Goal: Manage account settings

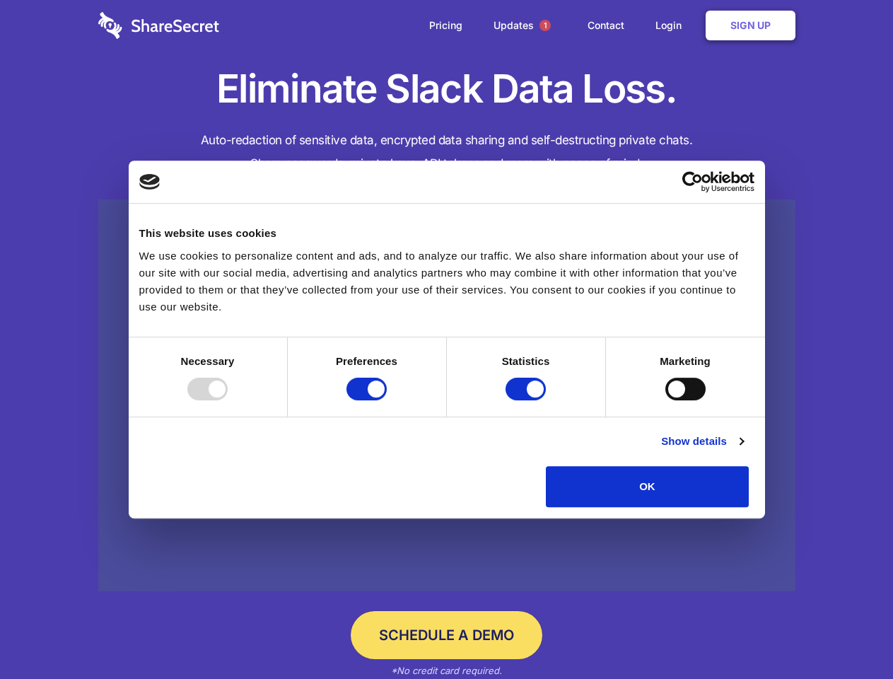
click at [228, 400] on div at bounding box center [207, 389] width 40 height 23
click at [387, 400] on input "Preferences" at bounding box center [367, 389] width 40 height 23
checkbox input "false"
click at [528, 400] on input "Statistics" at bounding box center [526, 389] width 40 height 23
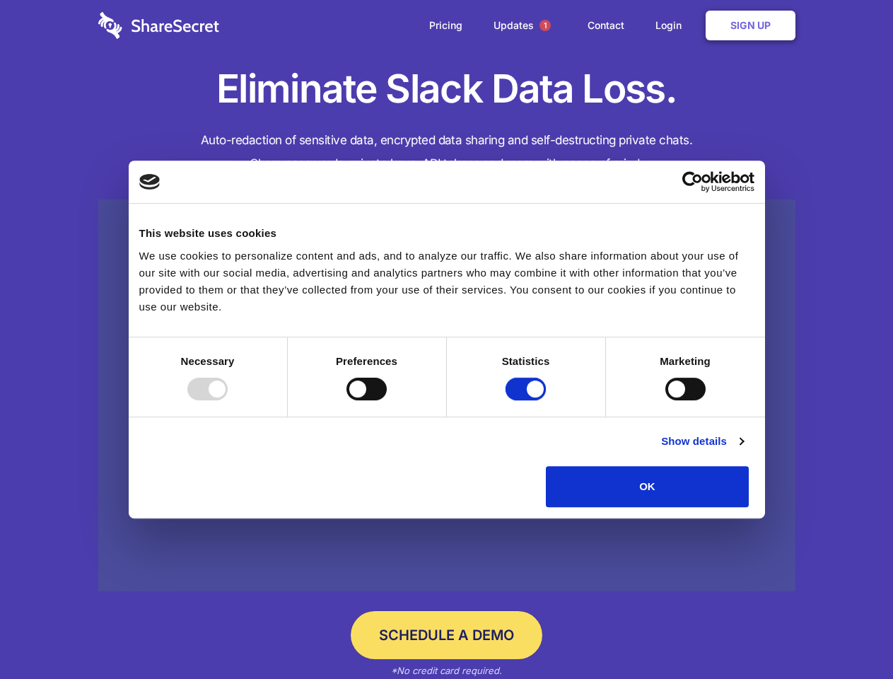
checkbox input "false"
click at [666, 400] on input "Marketing" at bounding box center [686, 389] width 40 height 23
checkbox input "true"
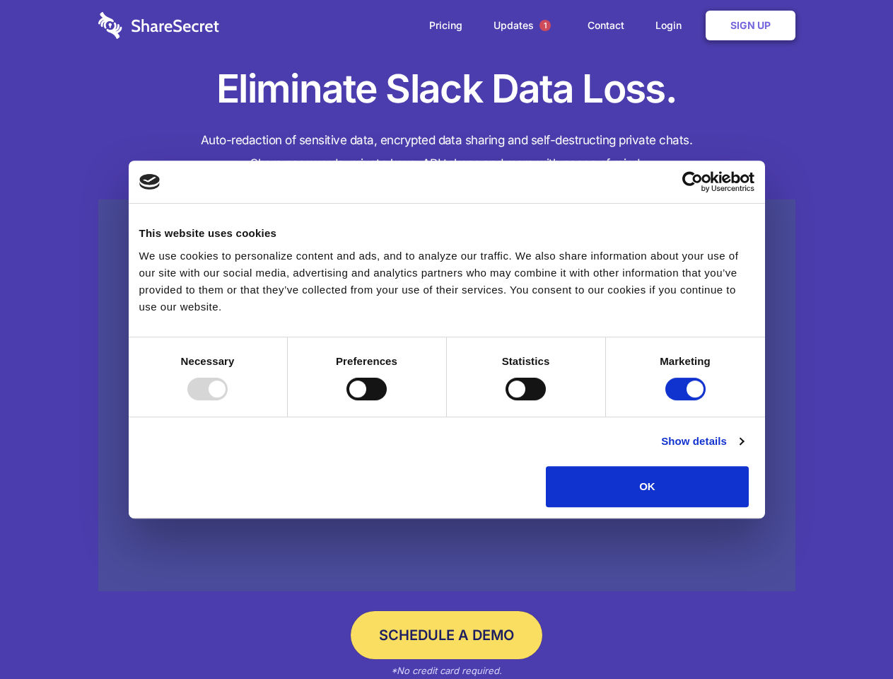
click at [743, 450] on link "Show details" at bounding box center [702, 441] width 82 height 17
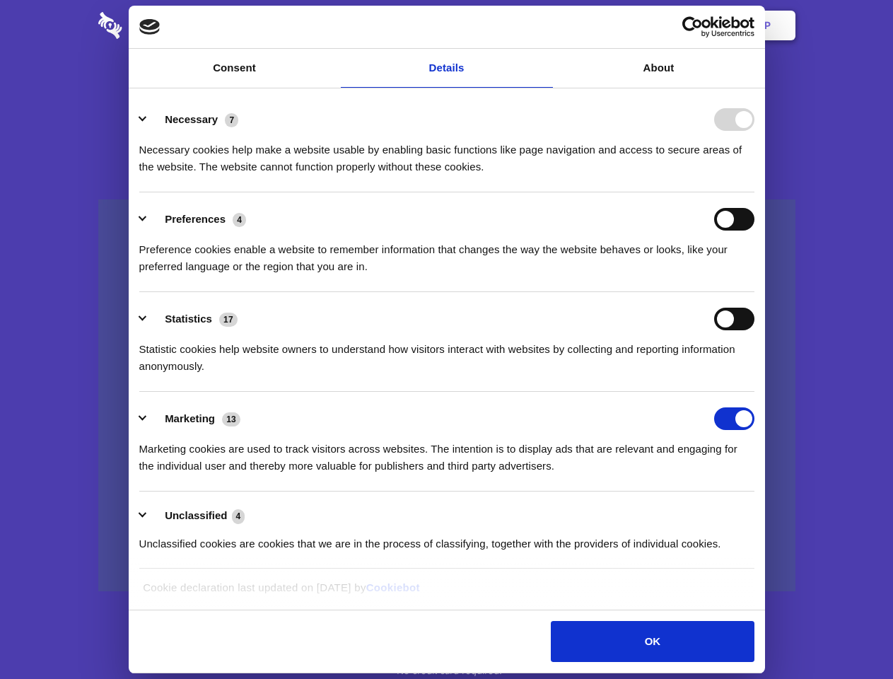
click at [755, 192] on li "Necessary 7 Necessary cookies help make a website usable by enabling basic func…" at bounding box center [446, 143] width 615 height 100
